Goal: Task Accomplishment & Management: Manage account settings

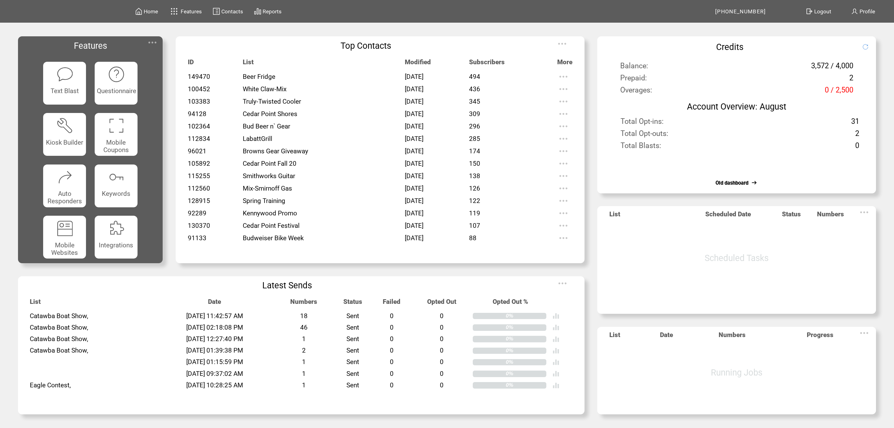
click at [0, 0] on td at bounding box center [0, 0] width 0 height 0
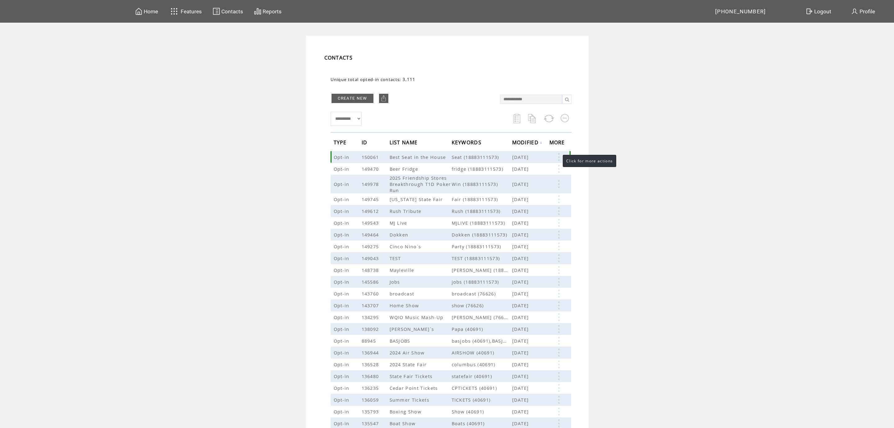
click at [559, 156] on link at bounding box center [558, 157] width 19 height 8
click at [518, 177] on table "EDIT DELETE 1" at bounding box center [530, 167] width 44 height 31
click at [558, 158] on link at bounding box center [558, 157] width 19 height 8
click at [514, 178] on link at bounding box center [512, 177] width 5 height 5
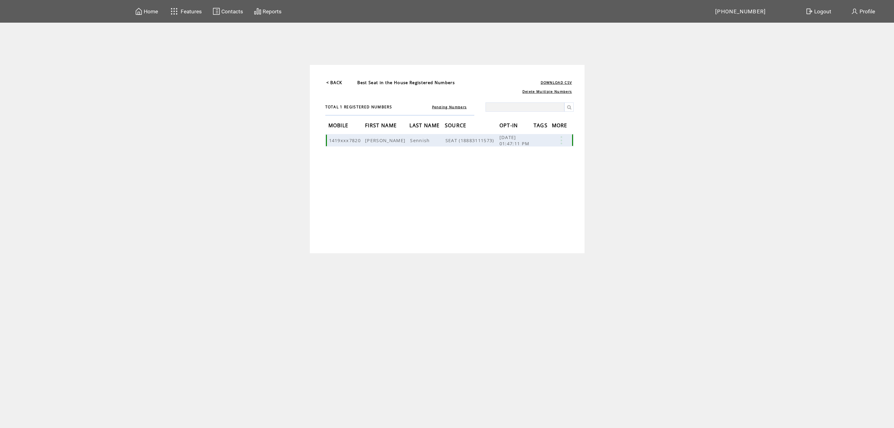
click at [561, 139] on link at bounding box center [561, 140] width 19 height 8
click at [531, 158] on link "DELETE" at bounding box center [530, 157] width 16 height 6
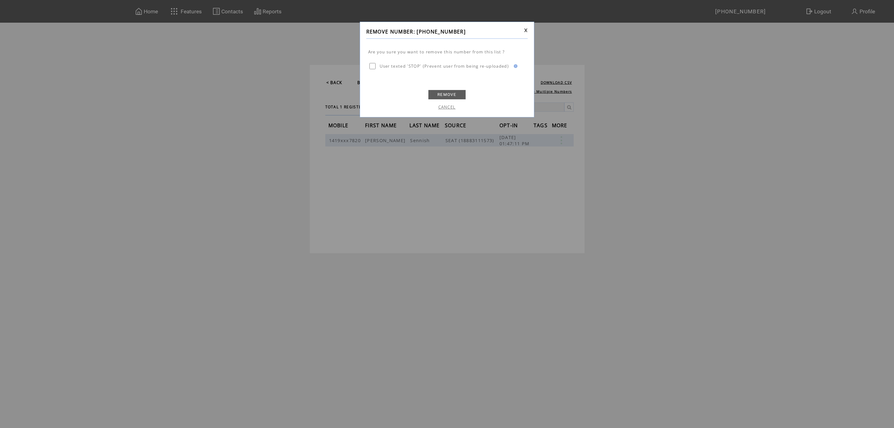
click at [441, 95] on link "REMOVE" at bounding box center [446, 94] width 37 height 9
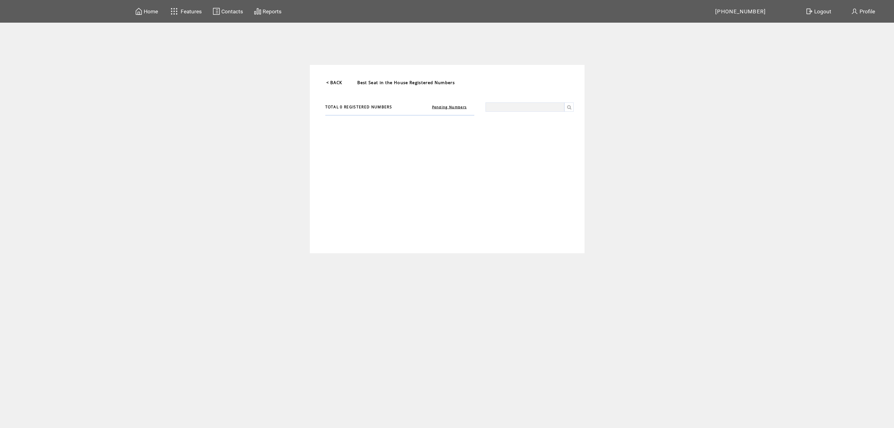
click at [219, 10] on img at bounding box center [216, 11] width 7 height 8
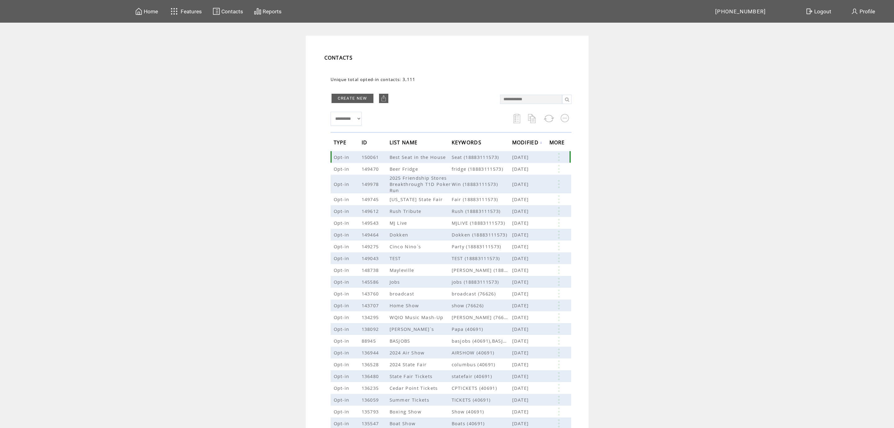
click at [558, 158] on link at bounding box center [558, 157] width 19 height 8
click at [523, 157] on link "EDIT" at bounding box center [524, 159] width 10 height 6
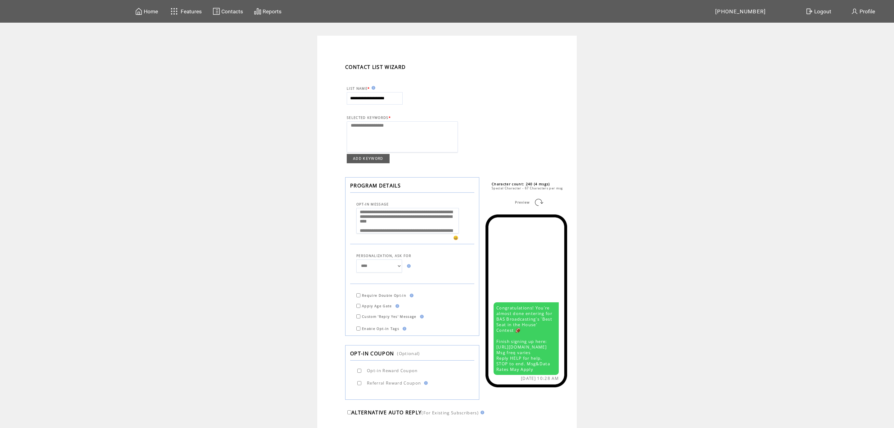
select select
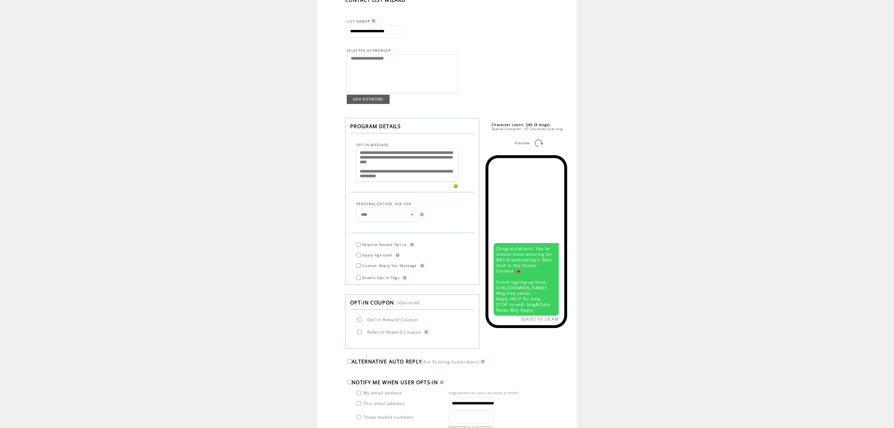
scroll to position [134, 0]
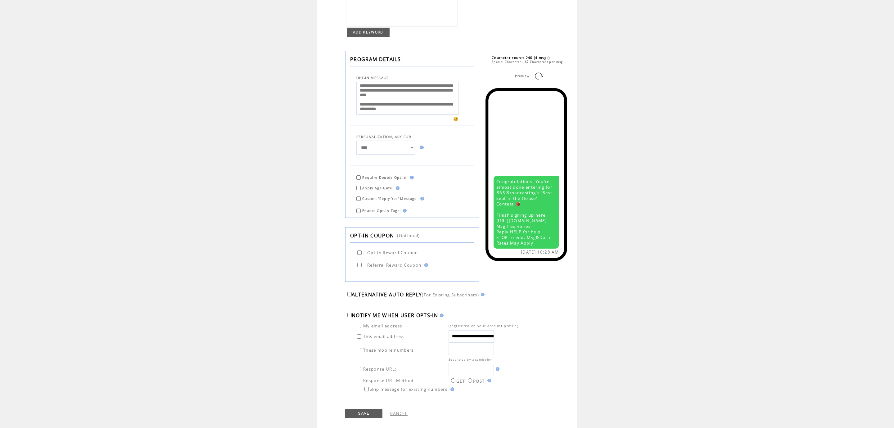
click at [349, 413] on link "SAVE" at bounding box center [363, 413] width 37 height 9
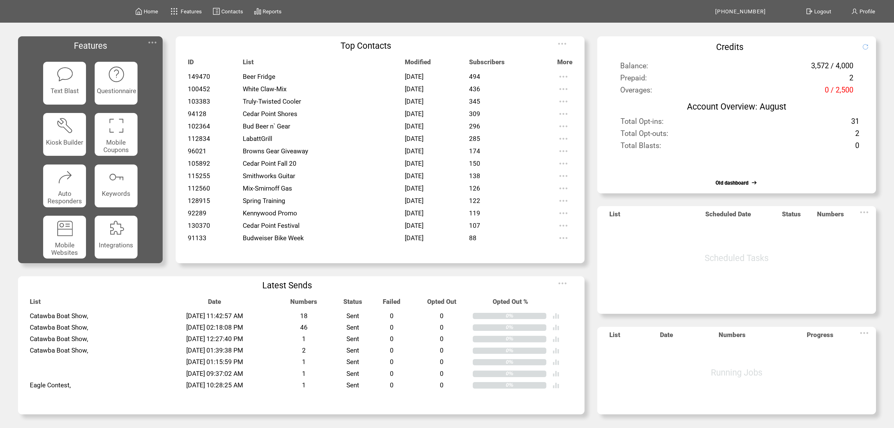
click at [0, 0] on span "Contacts" at bounding box center [0, 0] width 0 height 0
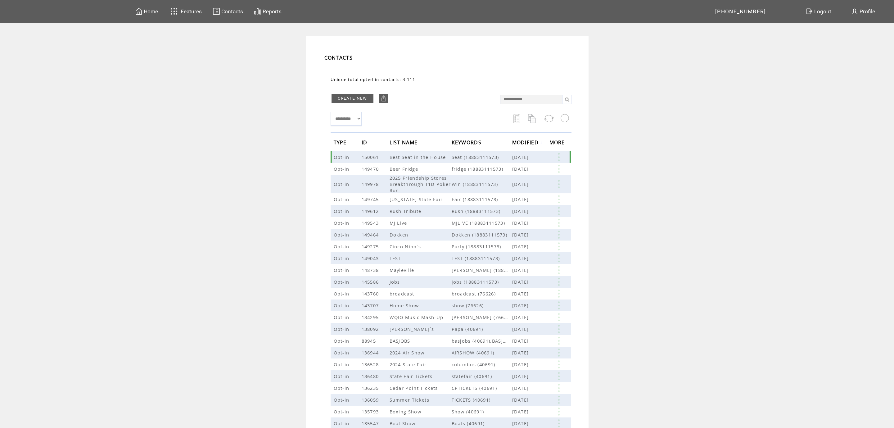
click at [558, 155] on link at bounding box center [558, 157] width 19 height 8
click at [520, 155] on link "EDIT" at bounding box center [523, 156] width 10 height 6
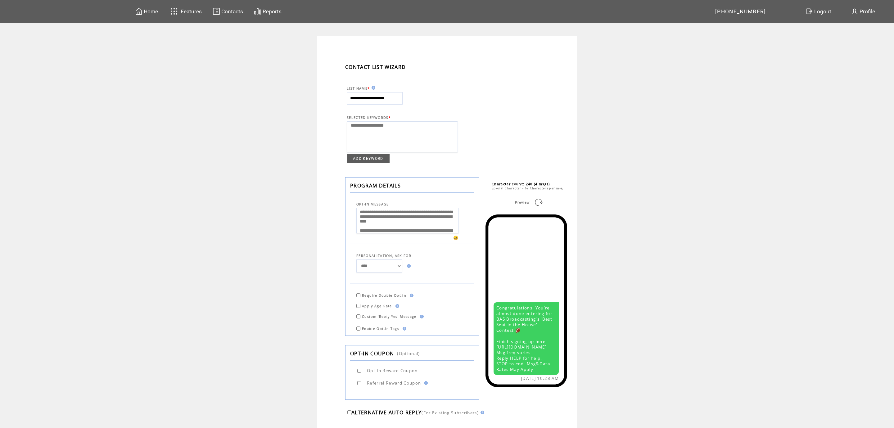
select select
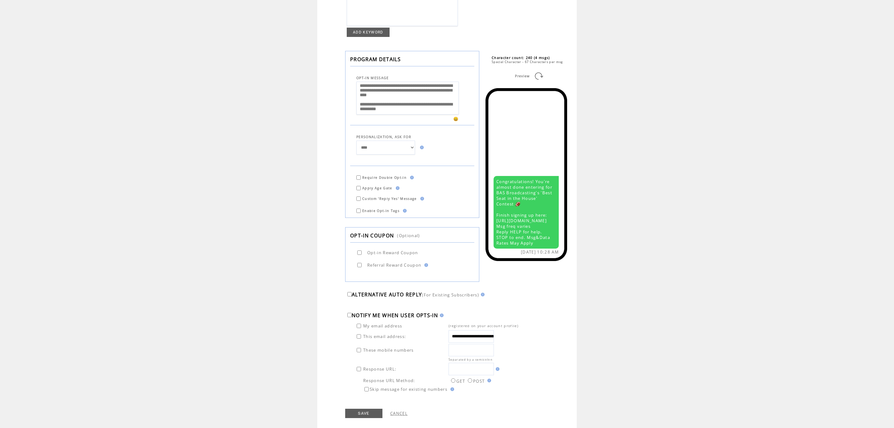
scroll to position [145, 0]
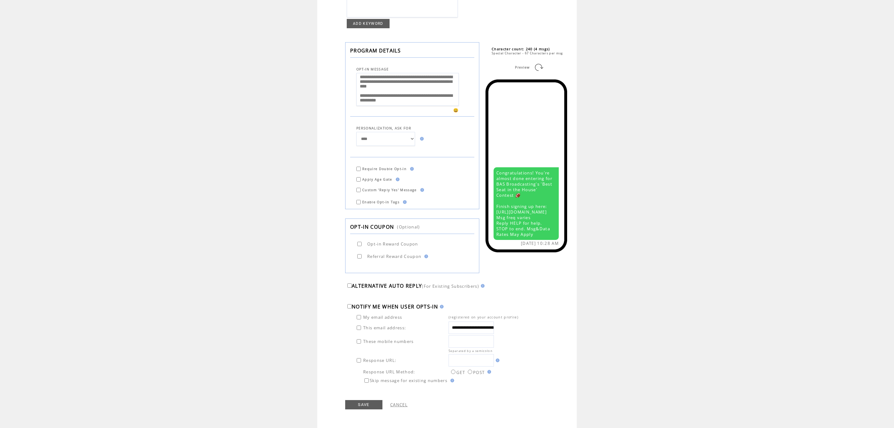
click at [372, 403] on link "SAVE" at bounding box center [363, 404] width 37 height 9
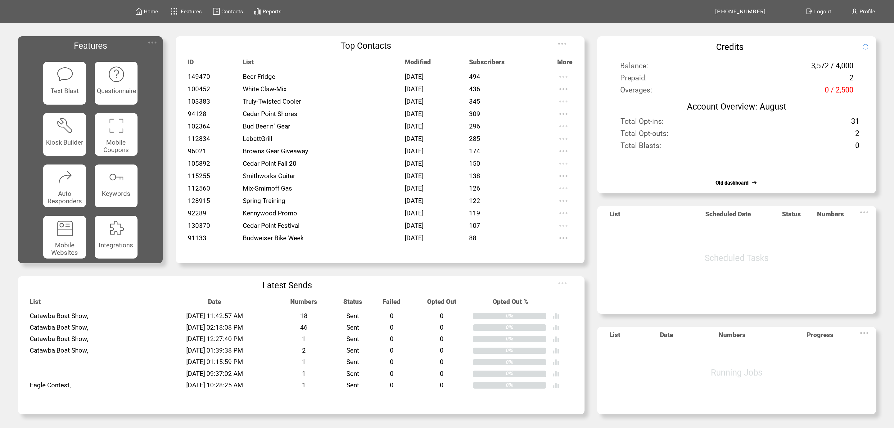
click at [199, 12] on span "Features" at bounding box center [191, 11] width 21 height 6
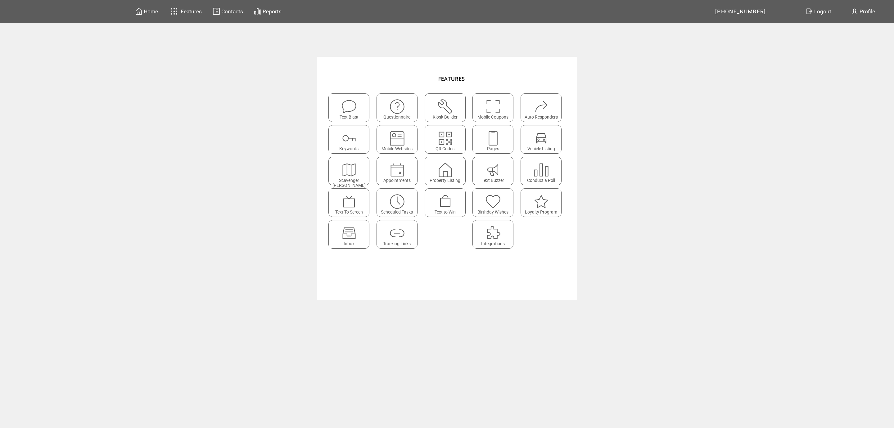
click at [496, 139] on img at bounding box center [493, 138] width 16 height 16
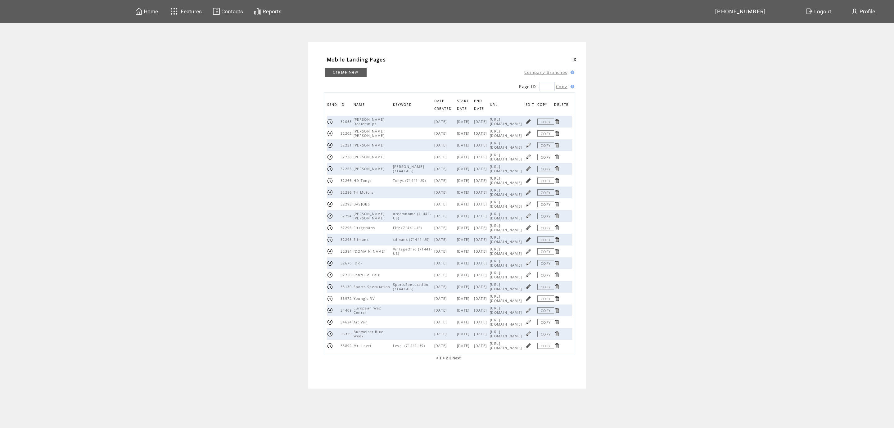
click at [461, 102] on span "START DATE" at bounding box center [463, 105] width 12 height 17
click at [461, 102] on span "START DATE" at bounding box center [462, 105] width 12 height 17
click at [531, 119] on link at bounding box center [528, 122] width 6 height 6
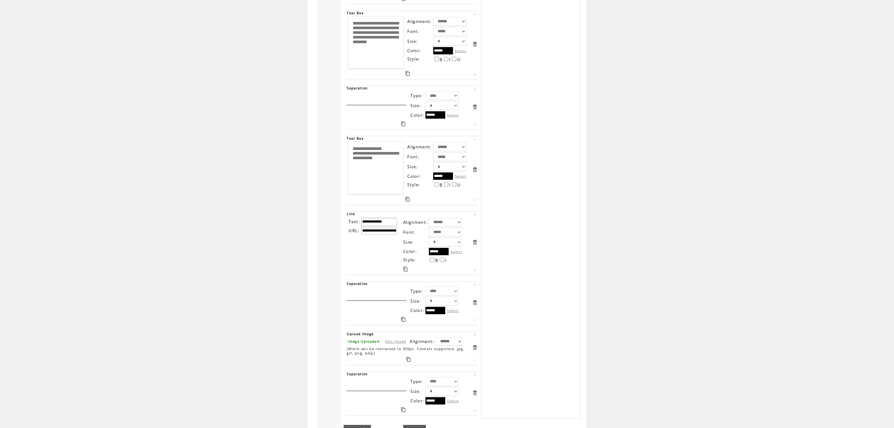
scroll to position [586, 0]
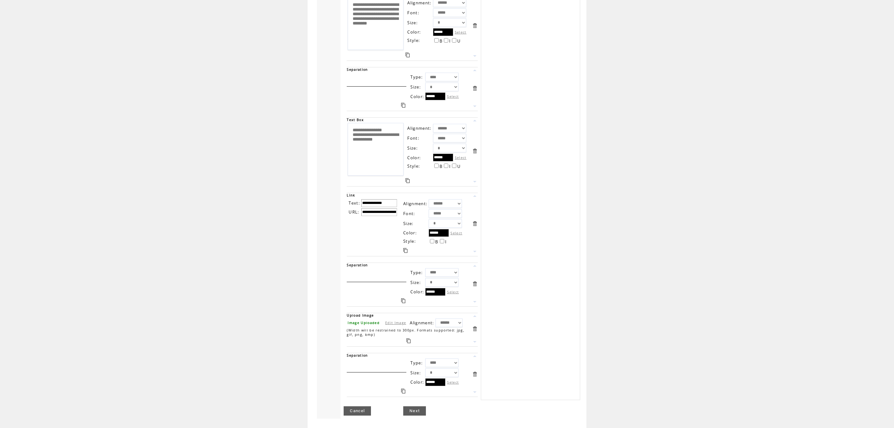
click at [420, 414] on link "Next" at bounding box center [414, 410] width 23 height 9
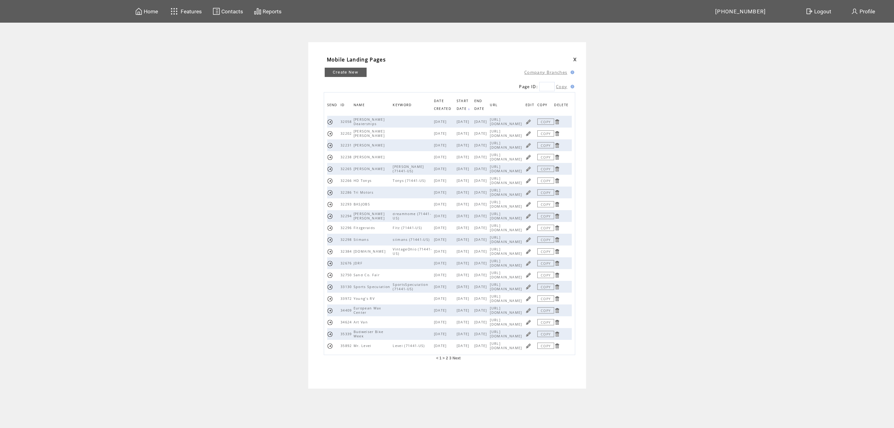
click at [188, 14] on span "Features" at bounding box center [191, 11] width 21 height 6
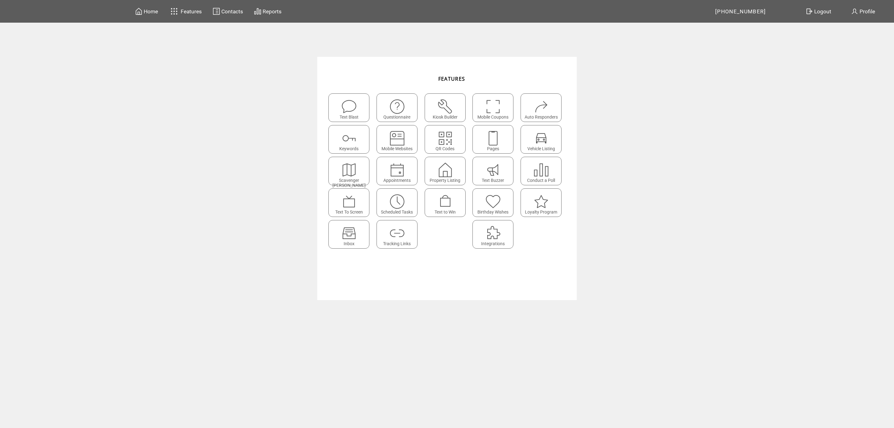
click at [229, 12] on span "Contacts" at bounding box center [232, 11] width 22 height 6
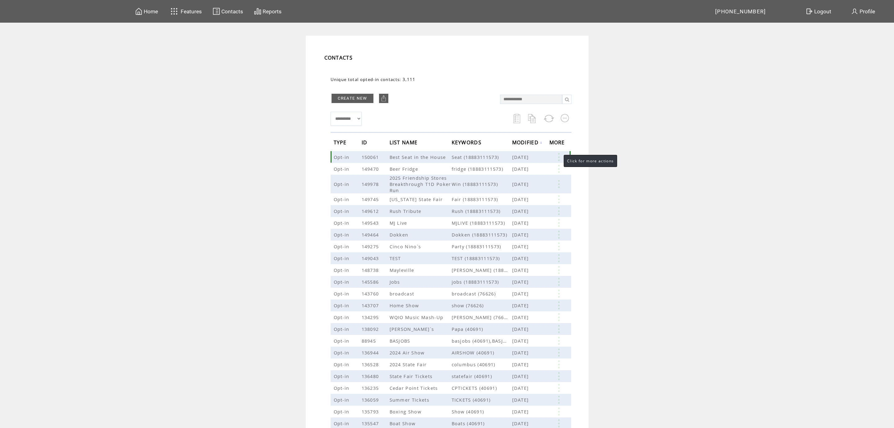
click at [557, 155] on link at bounding box center [558, 157] width 19 height 8
click at [523, 156] on link "EDIT" at bounding box center [523, 157] width 10 height 6
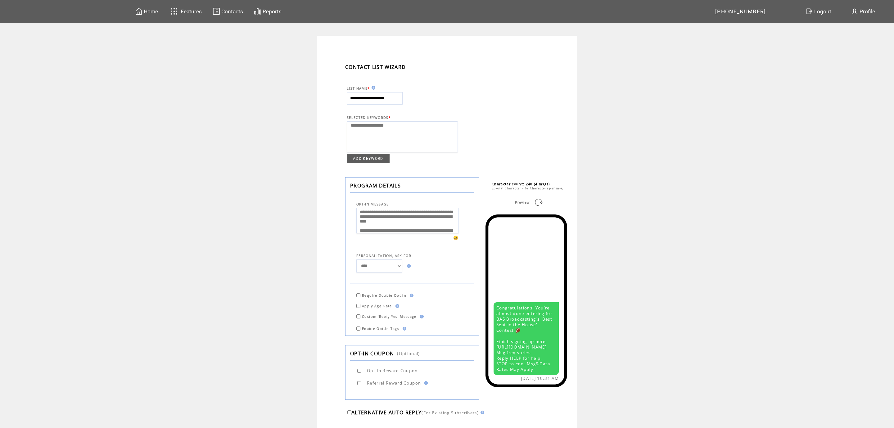
select select
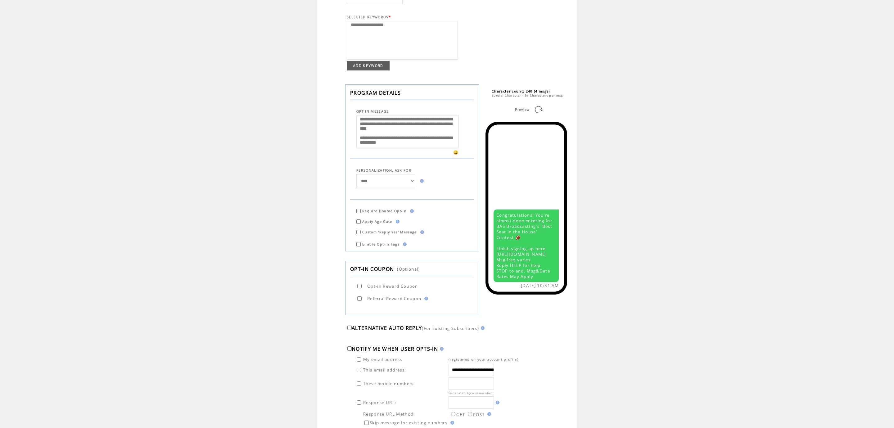
scroll to position [145, 0]
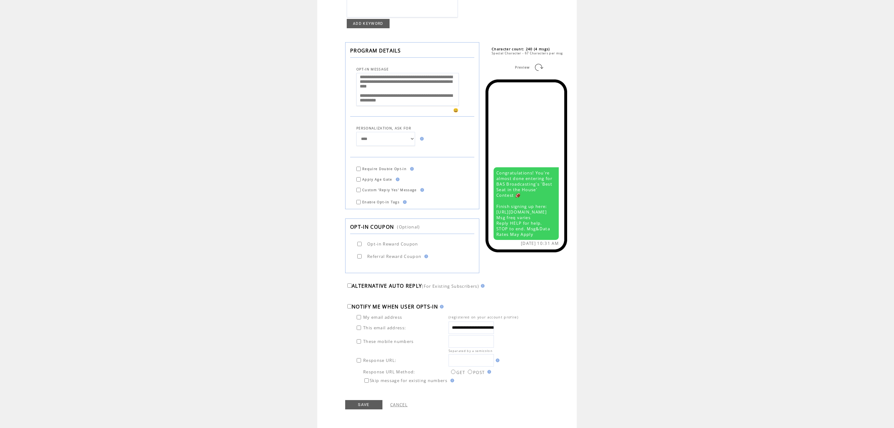
click at [478, 330] on input "**********" at bounding box center [470, 328] width 45 height 12
click at [477, 330] on input "**********" at bounding box center [470, 328] width 45 height 12
click at [484, 328] on input "**********" at bounding box center [470, 328] width 45 height 12
click at [493, 328] on input "**********" at bounding box center [470, 328] width 45 height 12
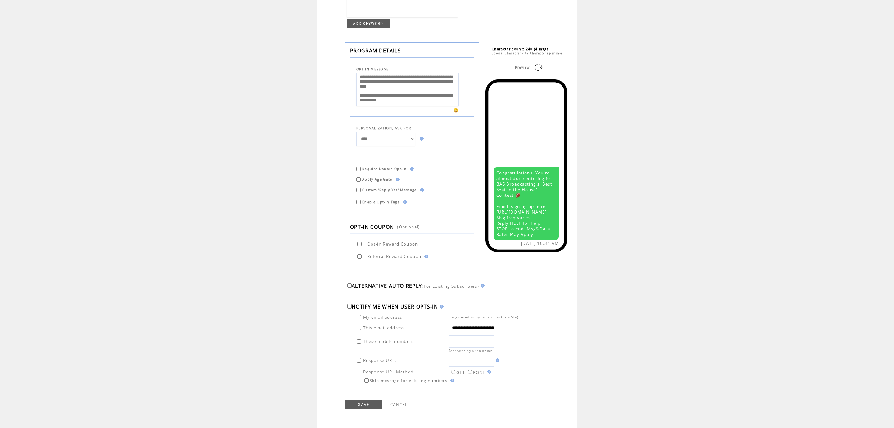
click at [493, 328] on input "**********" at bounding box center [470, 328] width 45 height 12
type input "**********"
click at [358, 406] on link "SAVE" at bounding box center [363, 404] width 37 height 9
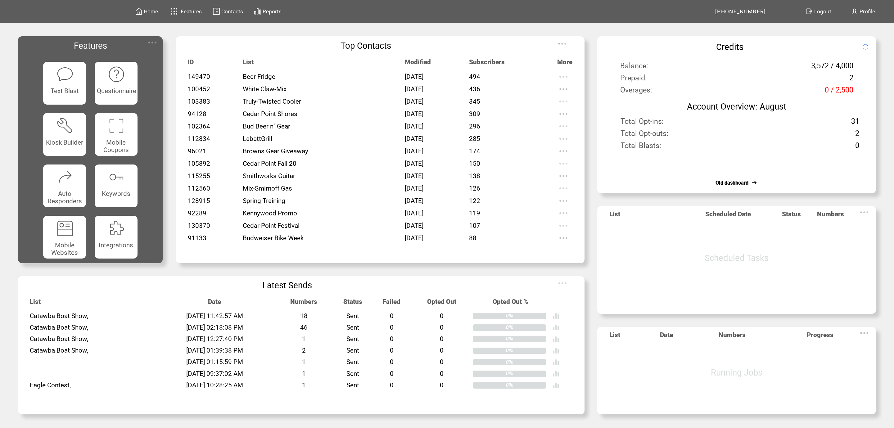
click at [0, 0] on span "Contacts" at bounding box center [0, 0] width 0 height 0
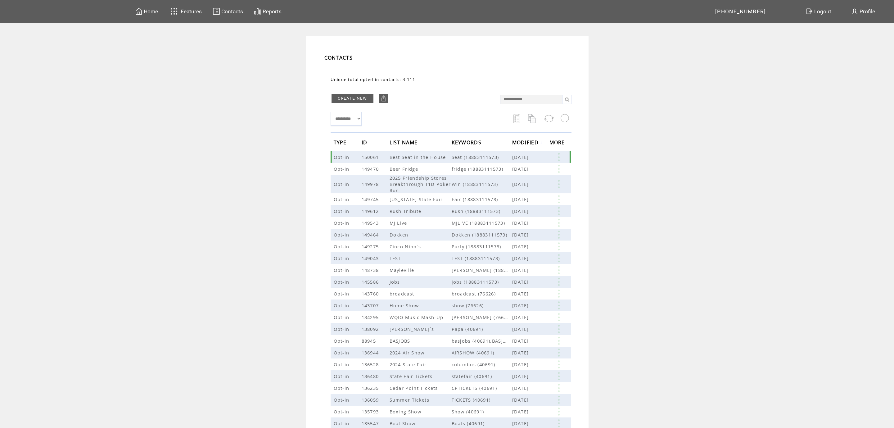
click at [558, 155] on link at bounding box center [558, 157] width 19 height 8
click at [517, 174] on table "EDIT DELETE 1" at bounding box center [529, 166] width 44 height 31
click at [559, 157] on link at bounding box center [558, 157] width 19 height 8
click at [502, 178] on link at bounding box center [502, 179] width 5 height 5
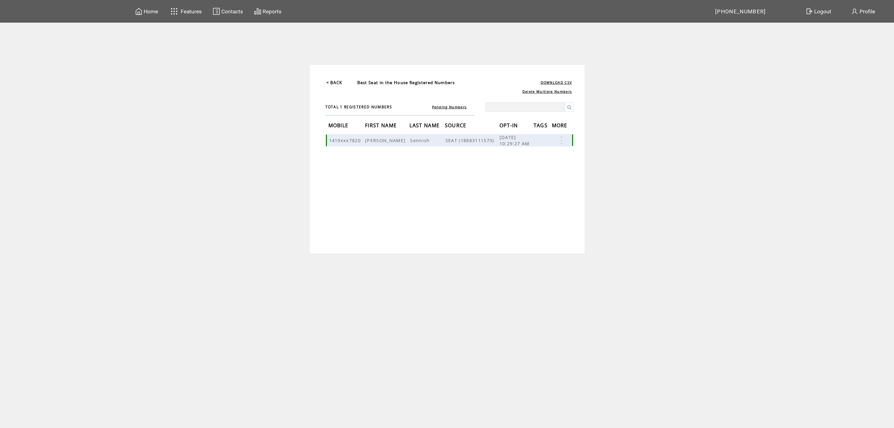
click at [561, 141] on link at bounding box center [561, 140] width 19 height 8
click at [531, 159] on link "DELETE" at bounding box center [530, 158] width 16 height 6
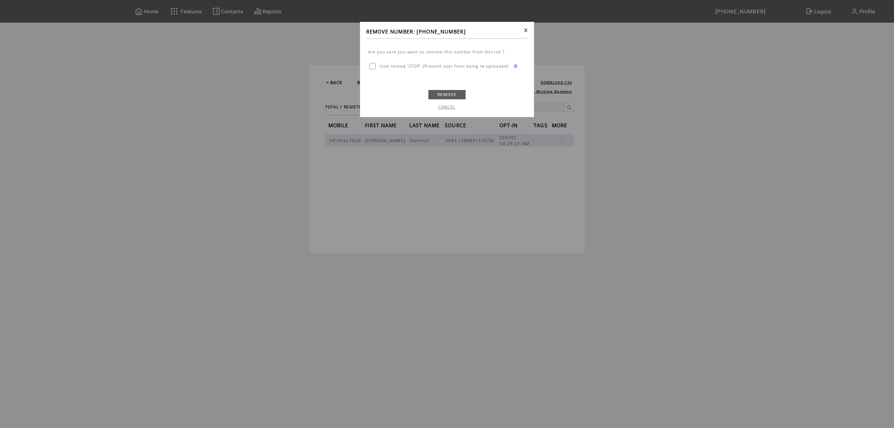
click at [430, 95] on link "REMOVE" at bounding box center [446, 94] width 37 height 9
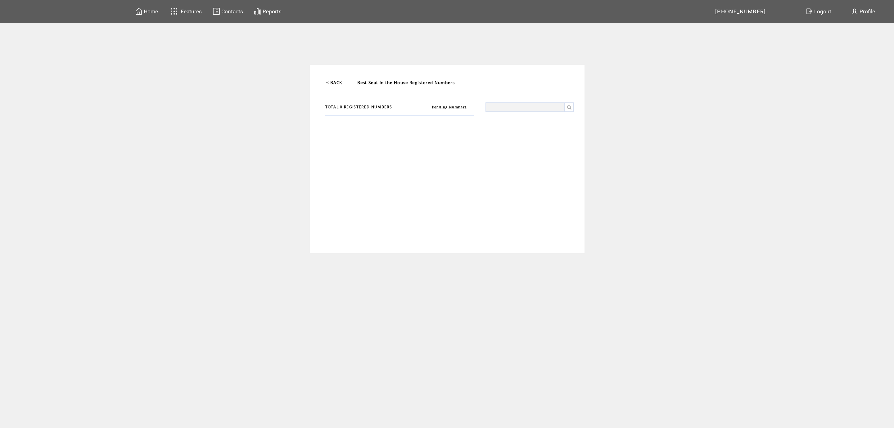
click at [152, 15] on td "Home" at bounding box center [150, 11] width 15 height 8
